Goal: Task Accomplishment & Management: Use online tool/utility

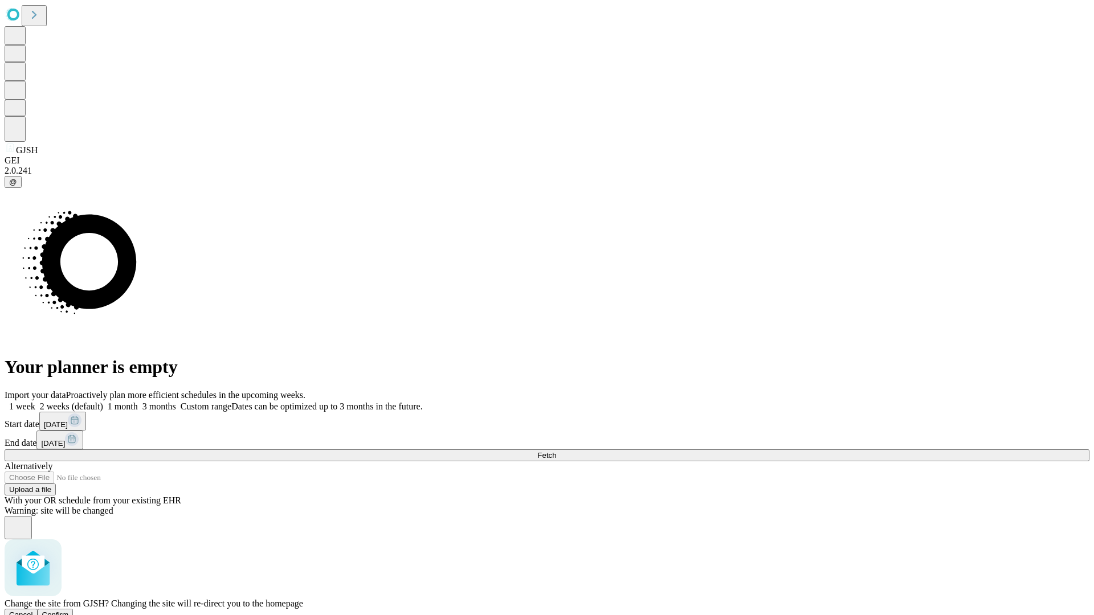
click at [69, 611] on span "Confirm" at bounding box center [55, 615] width 27 height 9
click at [138, 402] on label "1 month" at bounding box center [120, 407] width 35 height 10
click at [556, 451] on span "Fetch" at bounding box center [546, 455] width 19 height 9
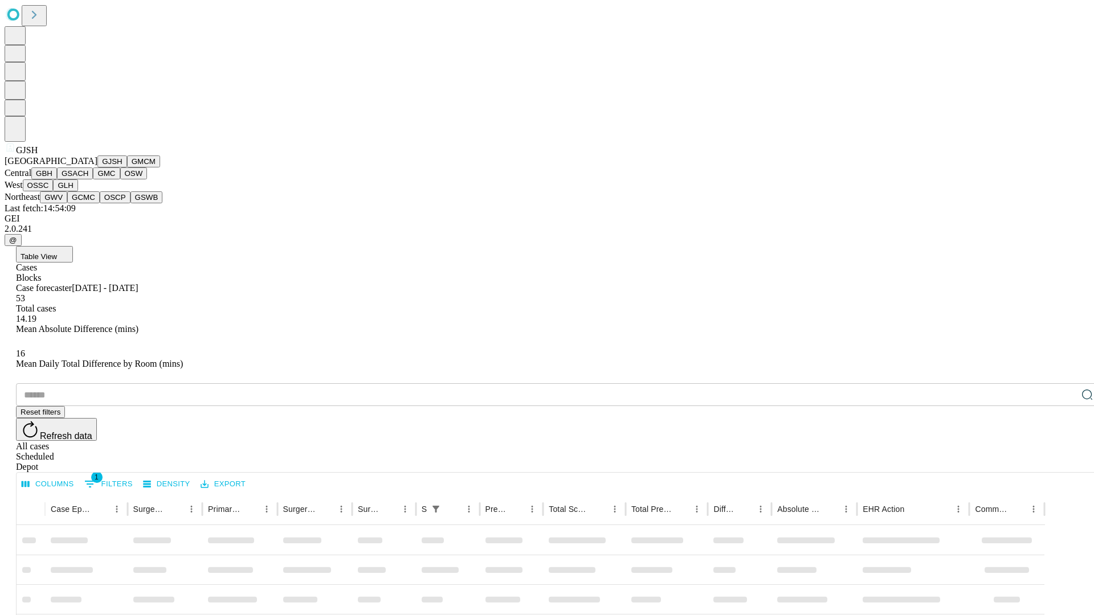
click at [127, 167] on button "GMCM" at bounding box center [143, 161] width 33 height 12
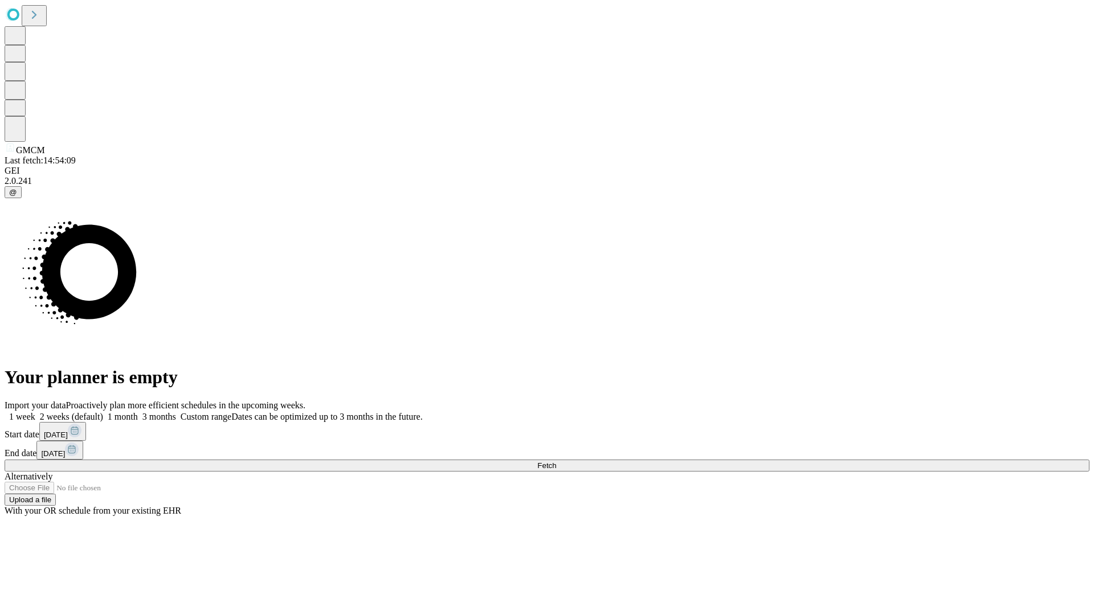
click at [556, 461] on span "Fetch" at bounding box center [546, 465] width 19 height 9
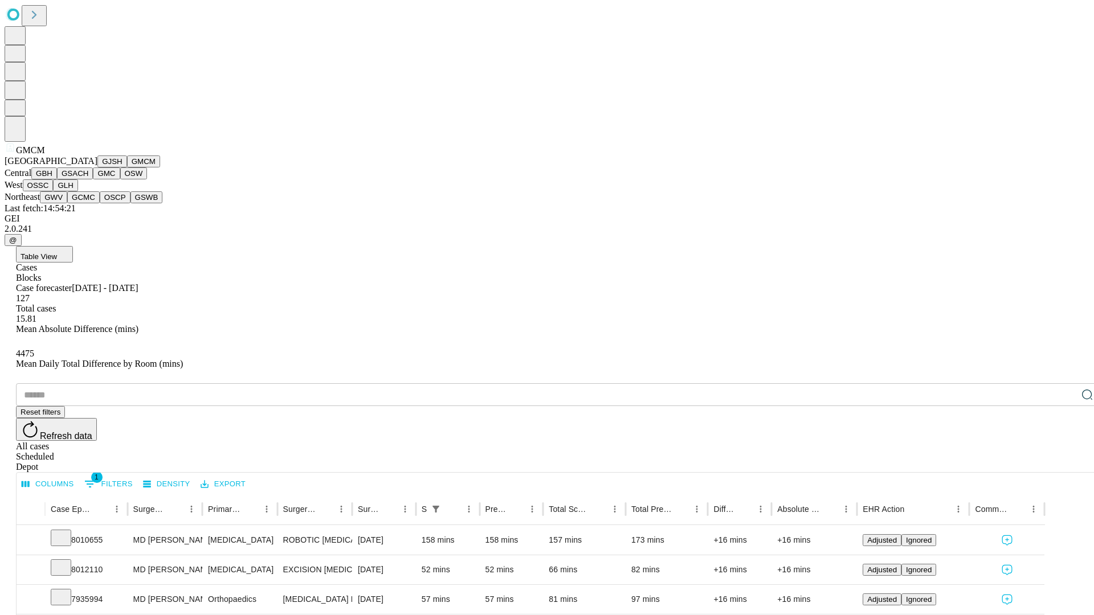
click at [57, 179] on button "GBH" at bounding box center [44, 173] width 26 height 12
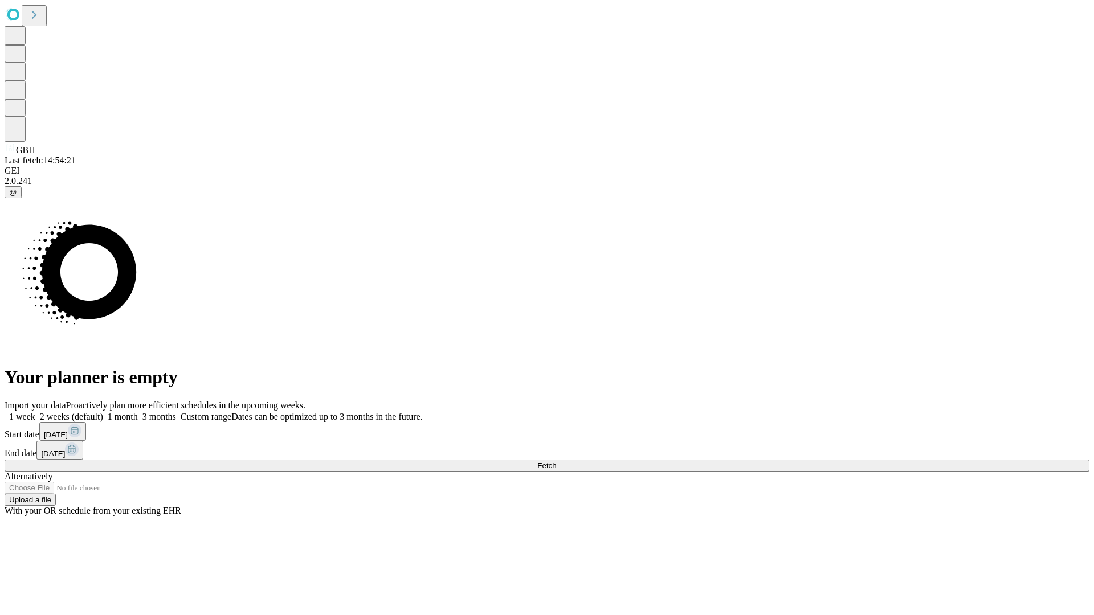
click at [138, 412] on label "1 month" at bounding box center [120, 417] width 35 height 10
click at [556, 461] on span "Fetch" at bounding box center [546, 465] width 19 height 9
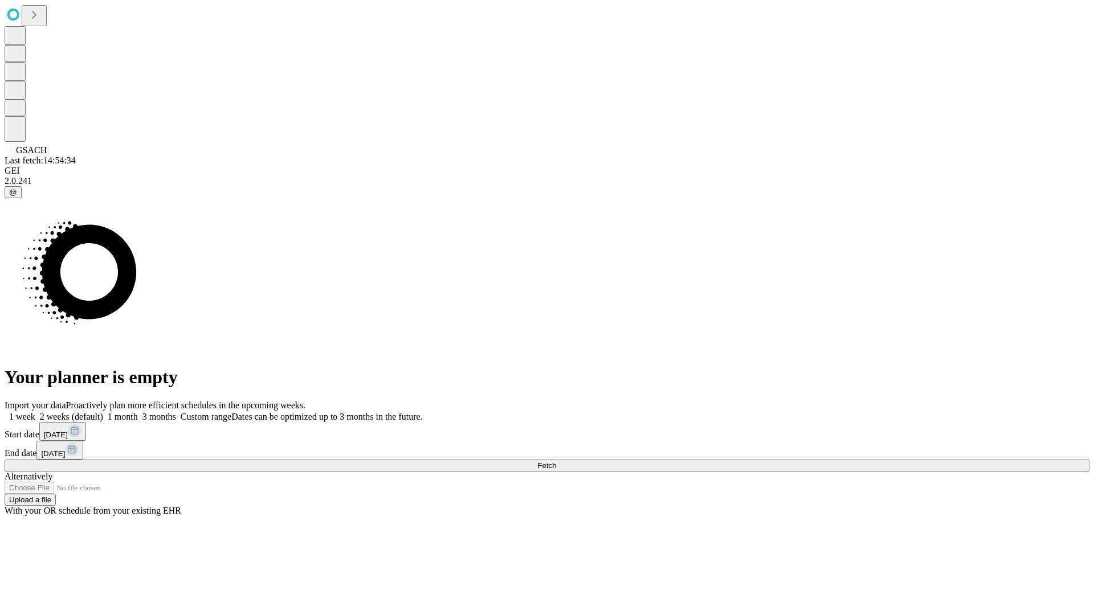
click at [138, 412] on label "1 month" at bounding box center [120, 417] width 35 height 10
click at [556, 461] on span "Fetch" at bounding box center [546, 465] width 19 height 9
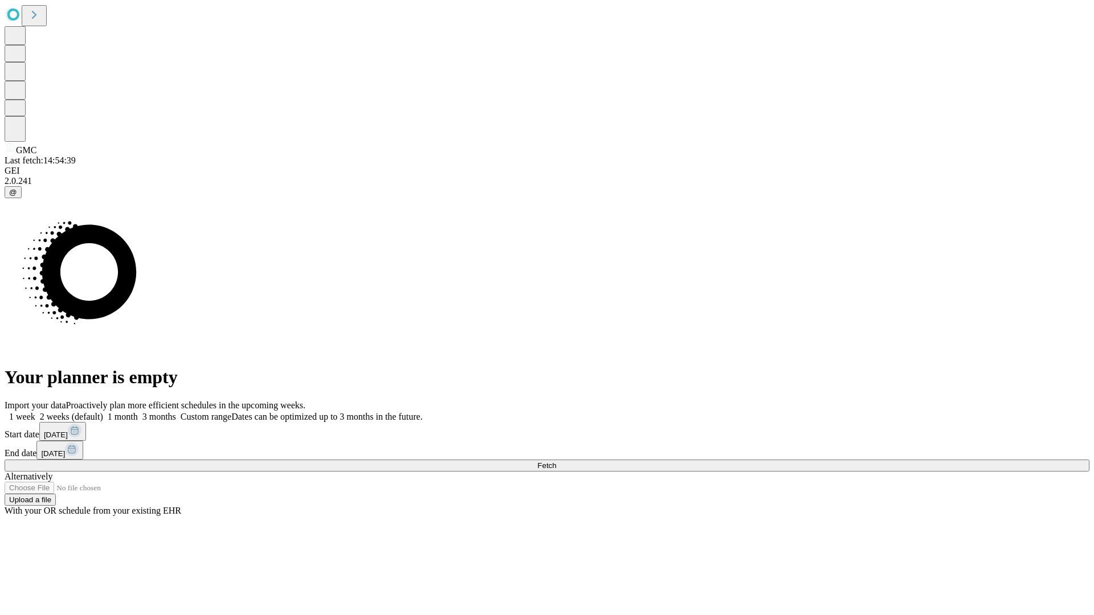
click at [138, 412] on label "1 month" at bounding box center [120, 417] width 35 height 10
click at [556, 461] on span "Fetch" at bounding box center [546, 465] width 19 height 9
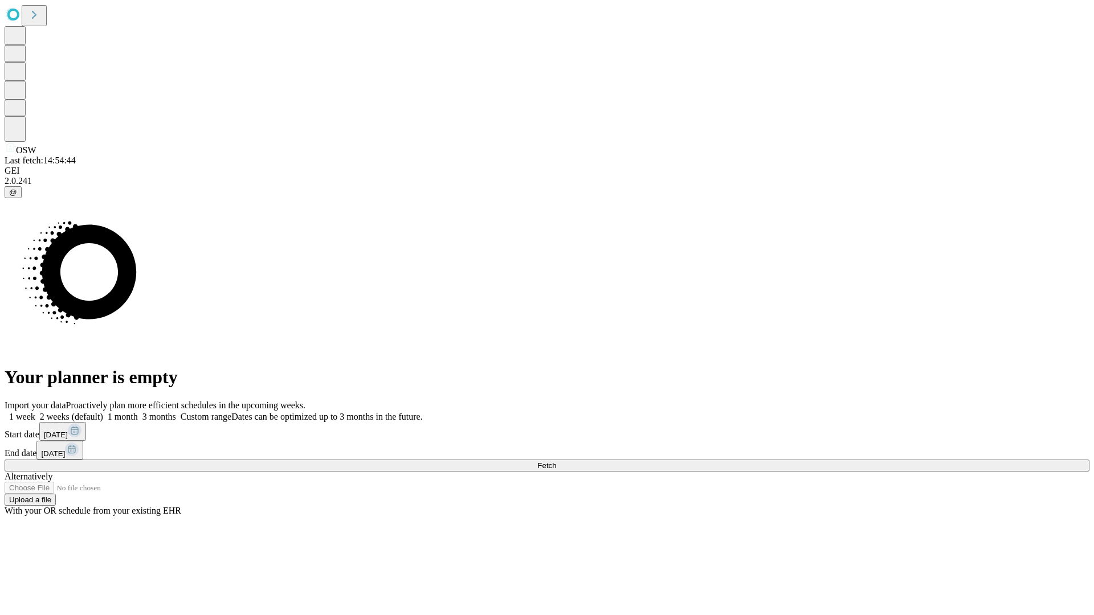
click at [138, 412] on label "1 month" at bounding box center [120, 417] width 35 height 10
click at [556, 461] on span "Fetch" at bounding box center [546, 465] width 19 height 9
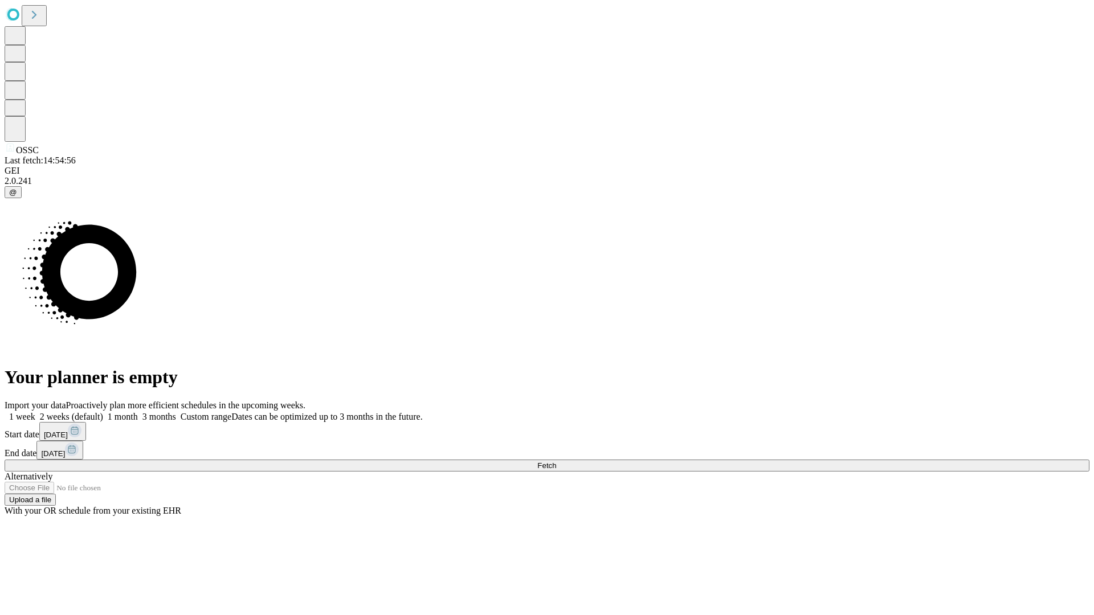
click at [138, 412] on label "1 month" at bounding box center [120, 417] width 35 height 10
click at [556, 461] on span "Fetch" at bounding box center [546, 465] width 19 height 9
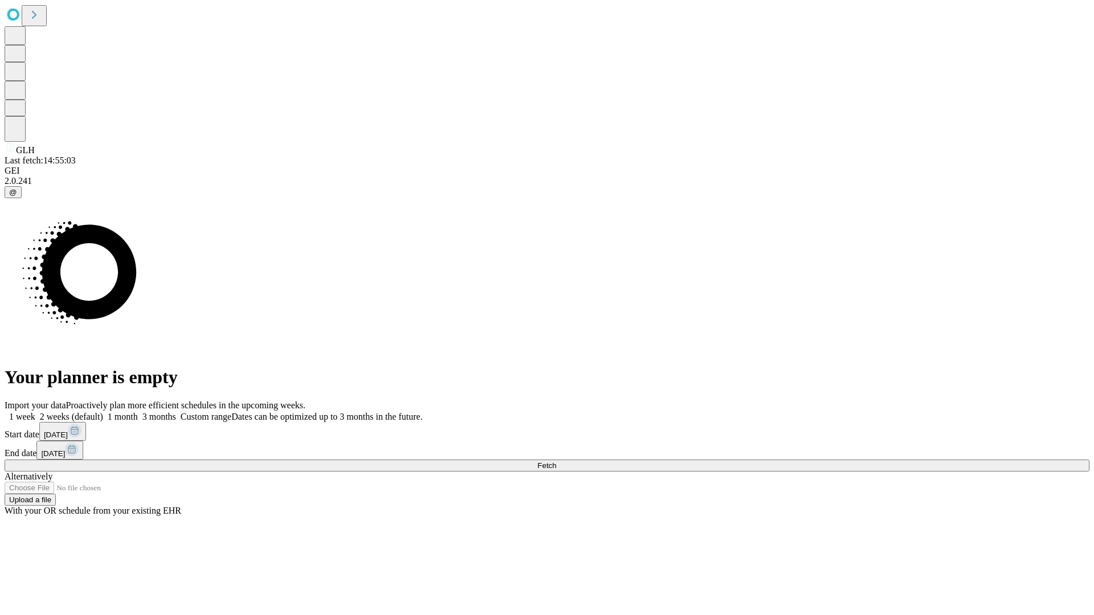
click at [138, 412] on label "1 month" at bounding box center [120, 417] width 35 height 10
click at [556, 461] on span "Fetch" at bounding box center [546, 465] width 19 height 9
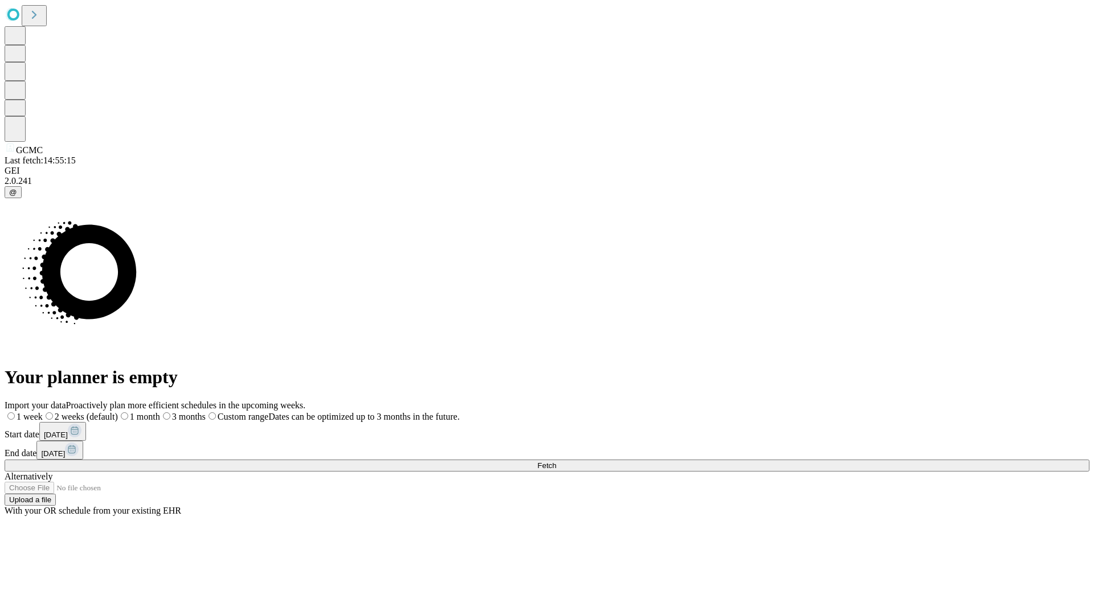
click at [160, 412] on label "1 month" at bounding box center [139, 417] width 42 height 10
click at [556, 461] on span "Fetch" at bounding box center [546, 465] width 19 height 9
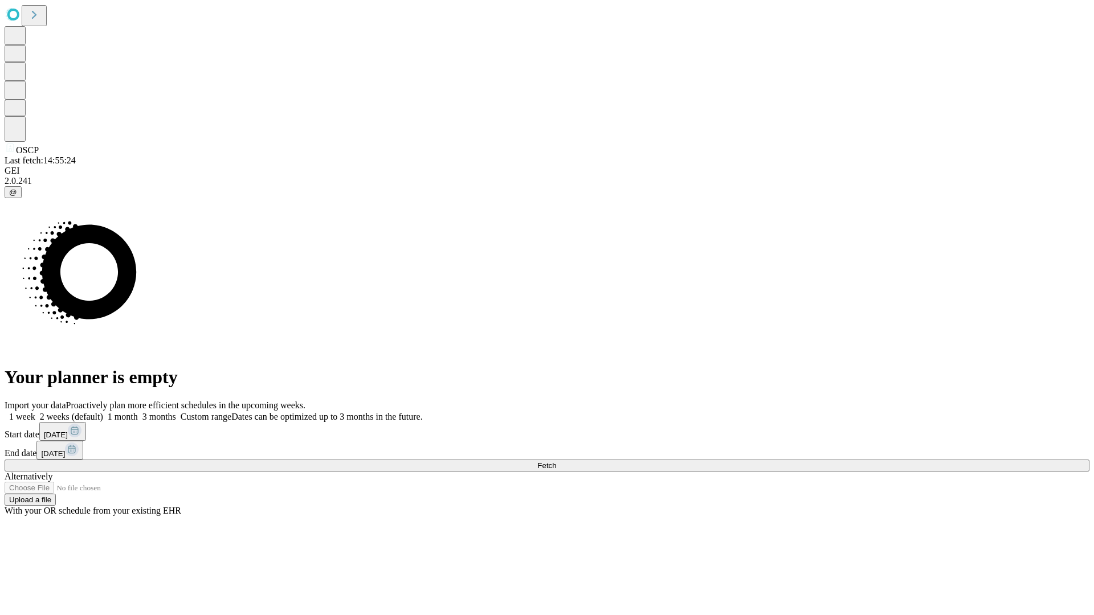
click at [138, 412] on label "1 month" at bounding box center [120, 417] width 35 height 10
click at [556, 461] on span "Fetch" at bounding box center [546, 465] width 19 height 9
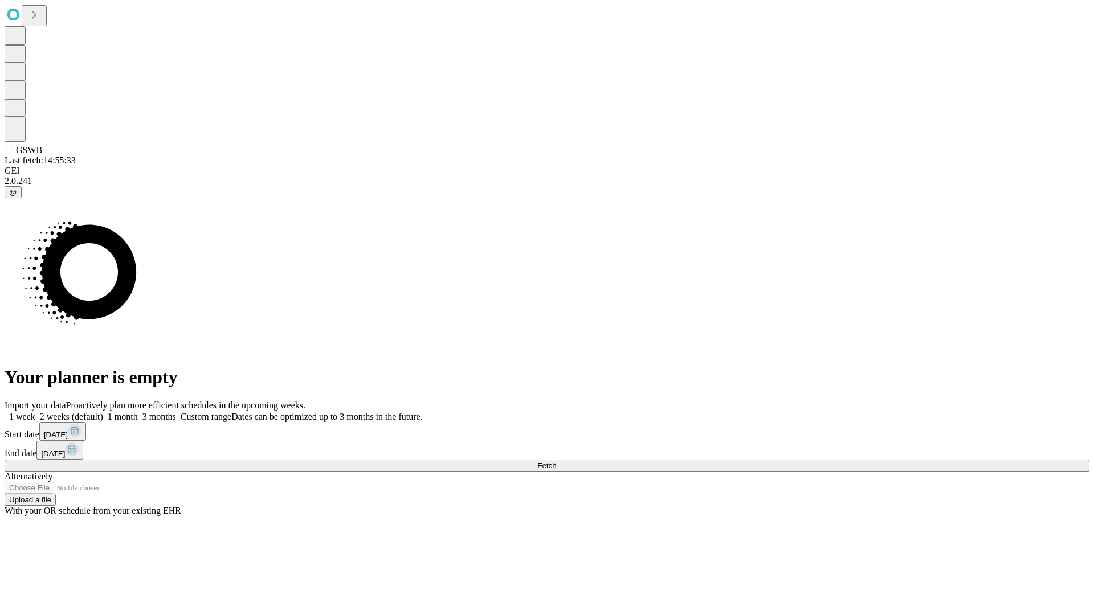
click at [138, 412] on label "1 month" at bounding box center [120, 417] width 35 height 10
click at [556, 461] on span "Fetch" at bounding box center [546, 465] width 19 height 9
